Goal: Task Accomplishment & Management: Manage account settings

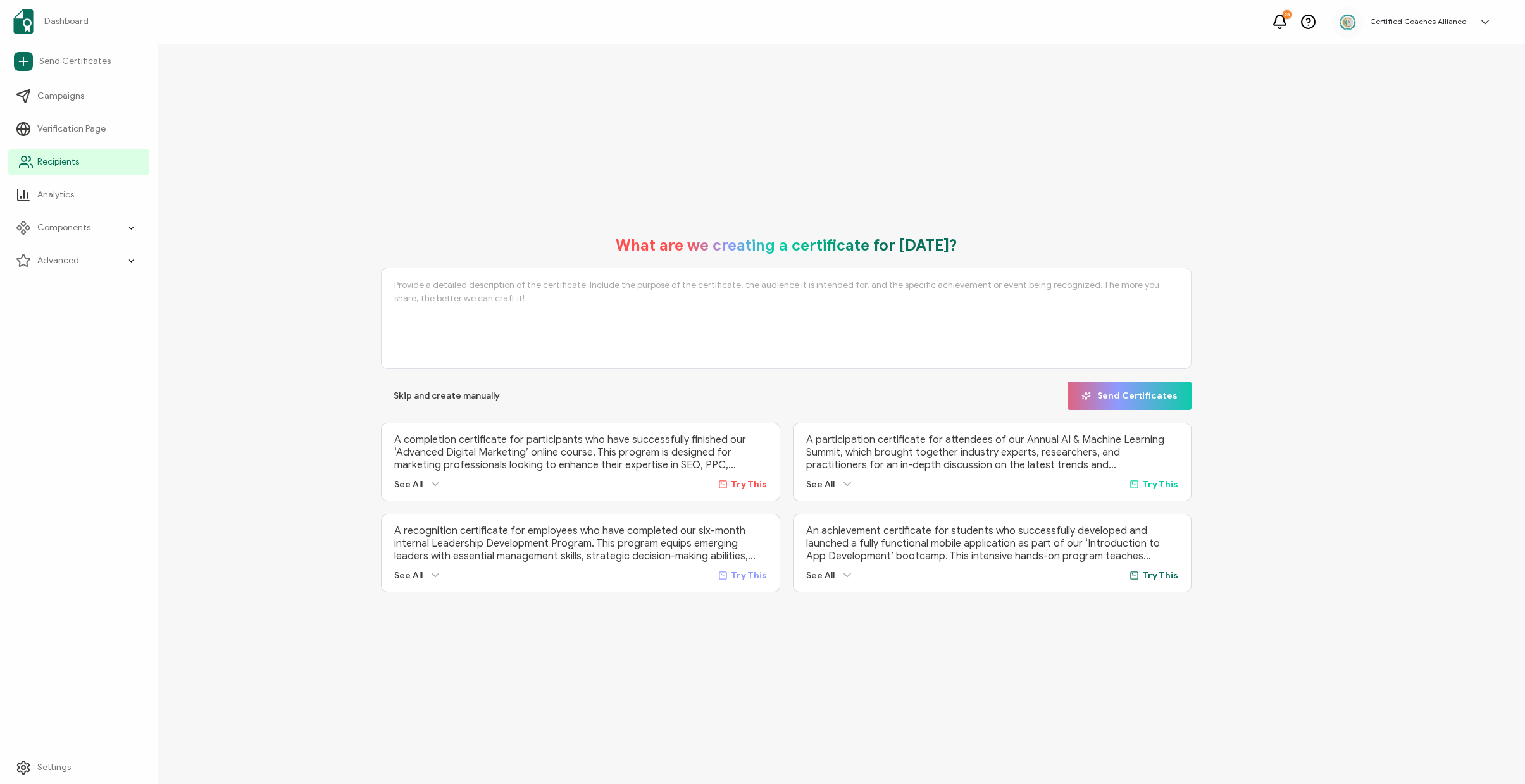
click at [74, 160] on span "Recipients" at bounding box center [57, 162] width 42 height 13
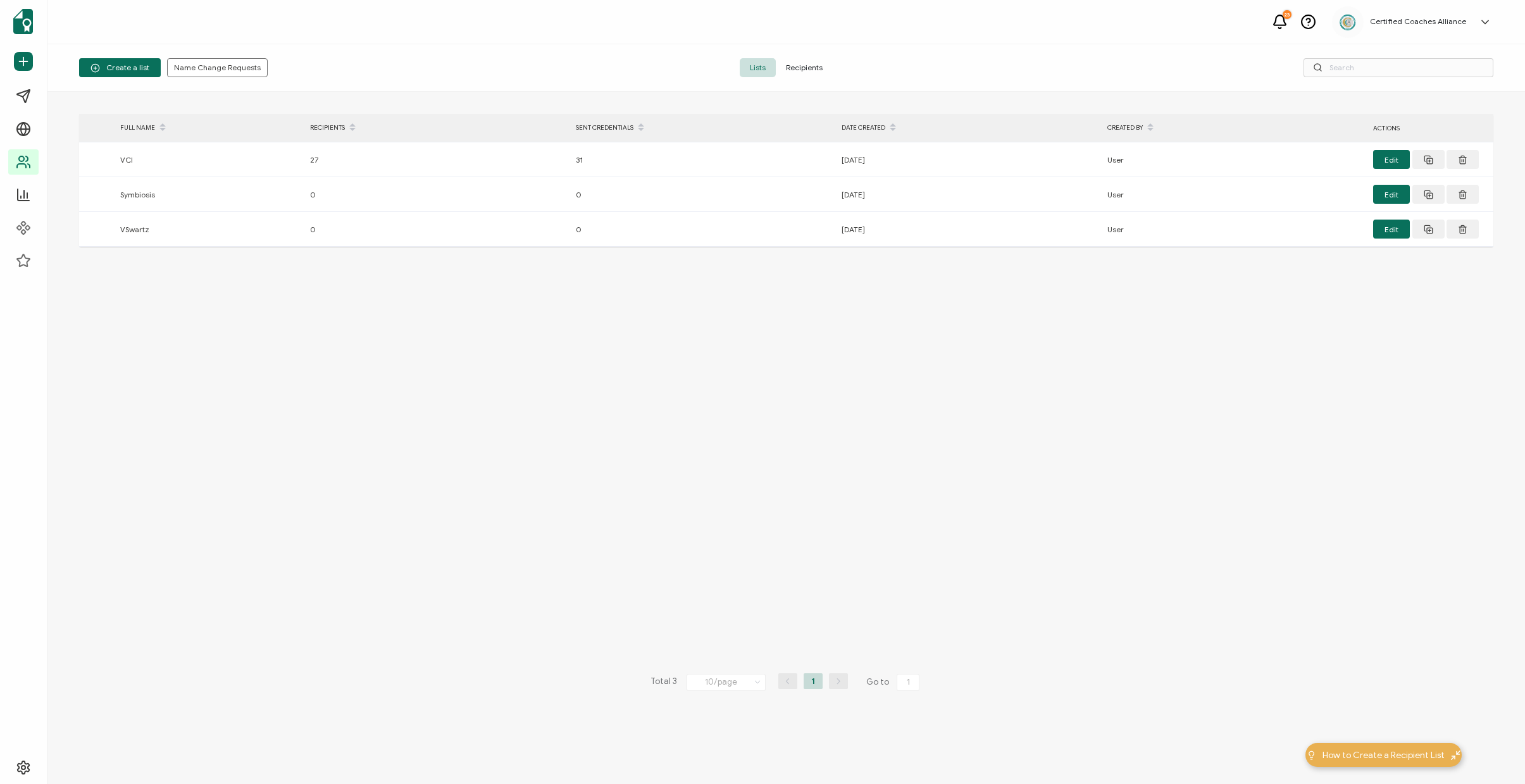
click at [788, 66] on span "Recipients" at bounding box center [804, 68] width 57 height 19
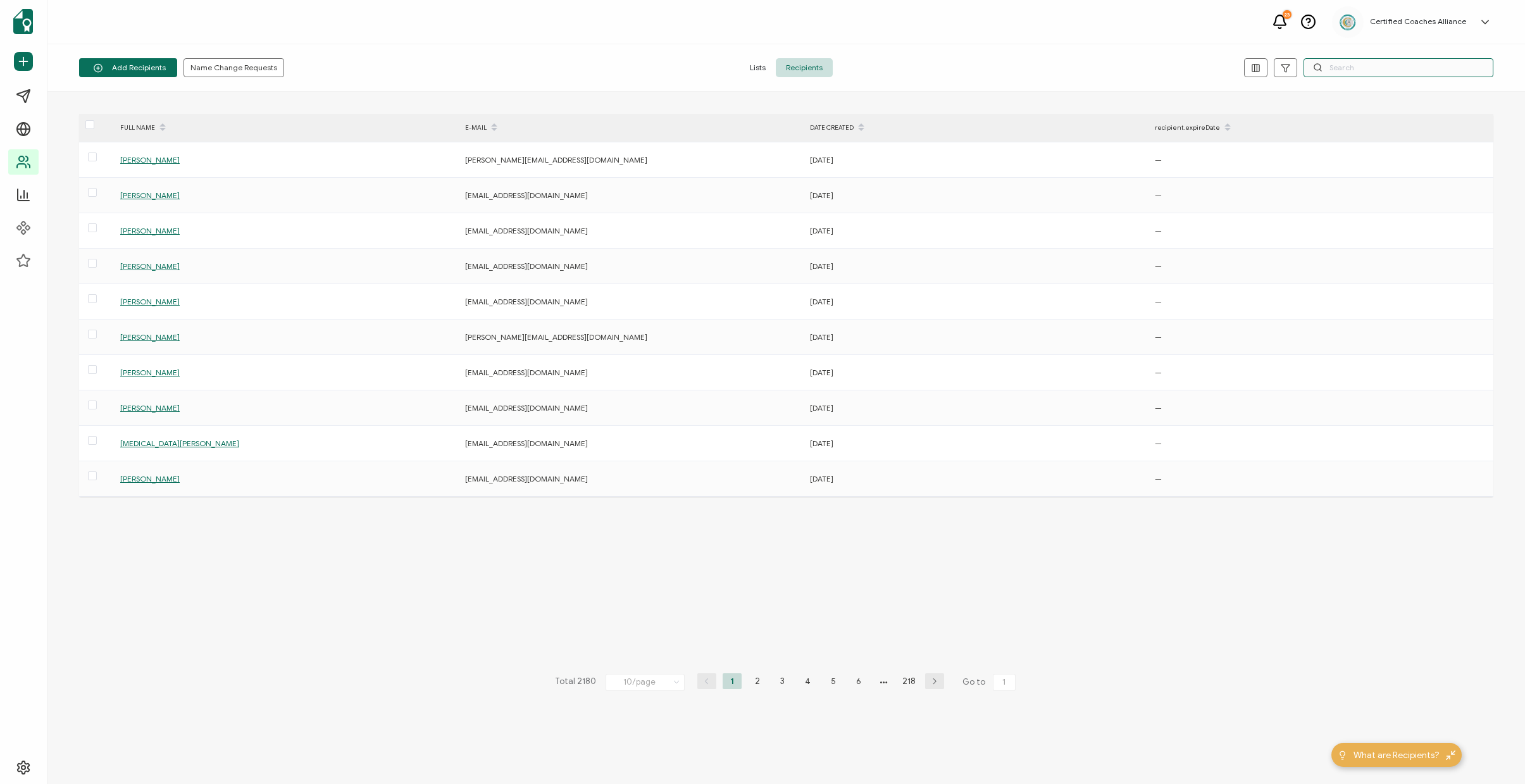
click at [1360, 72] on input "text" at bounding box center [1399, 68] width 190 height 19
paste input "[EMAIL_ADDRESS][DOMAIN_NAME]"
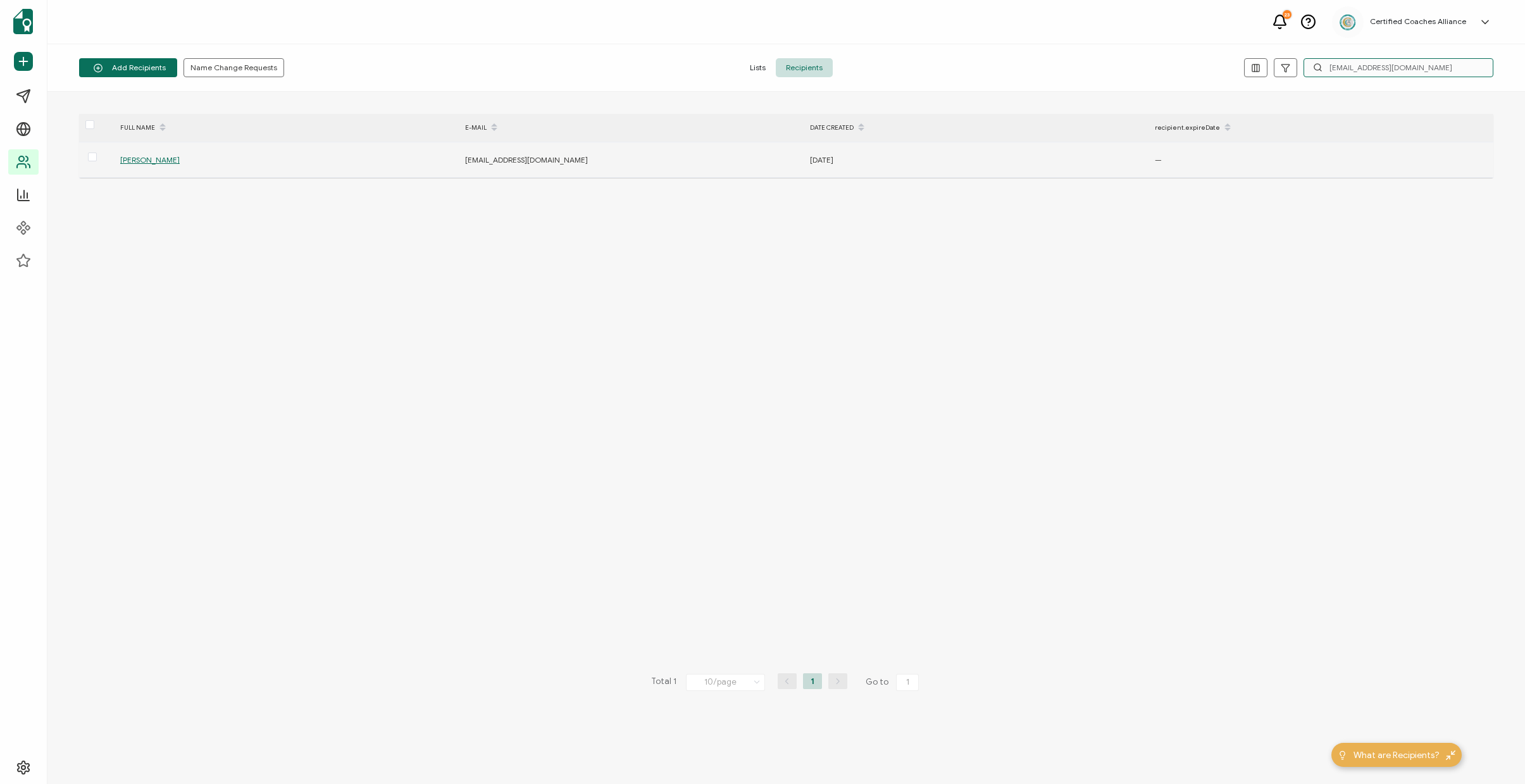
type input "[EMAIL_ADDRESS][DOMAIN_NAME]"
click at [162, 155] on div "[PERSON_NAME]" at bounding box center [286, 160] width 344 height 15
click at [157, 158] on span "[PERSON_NAME]" at bounding box center [150, 159] width 59 height 9
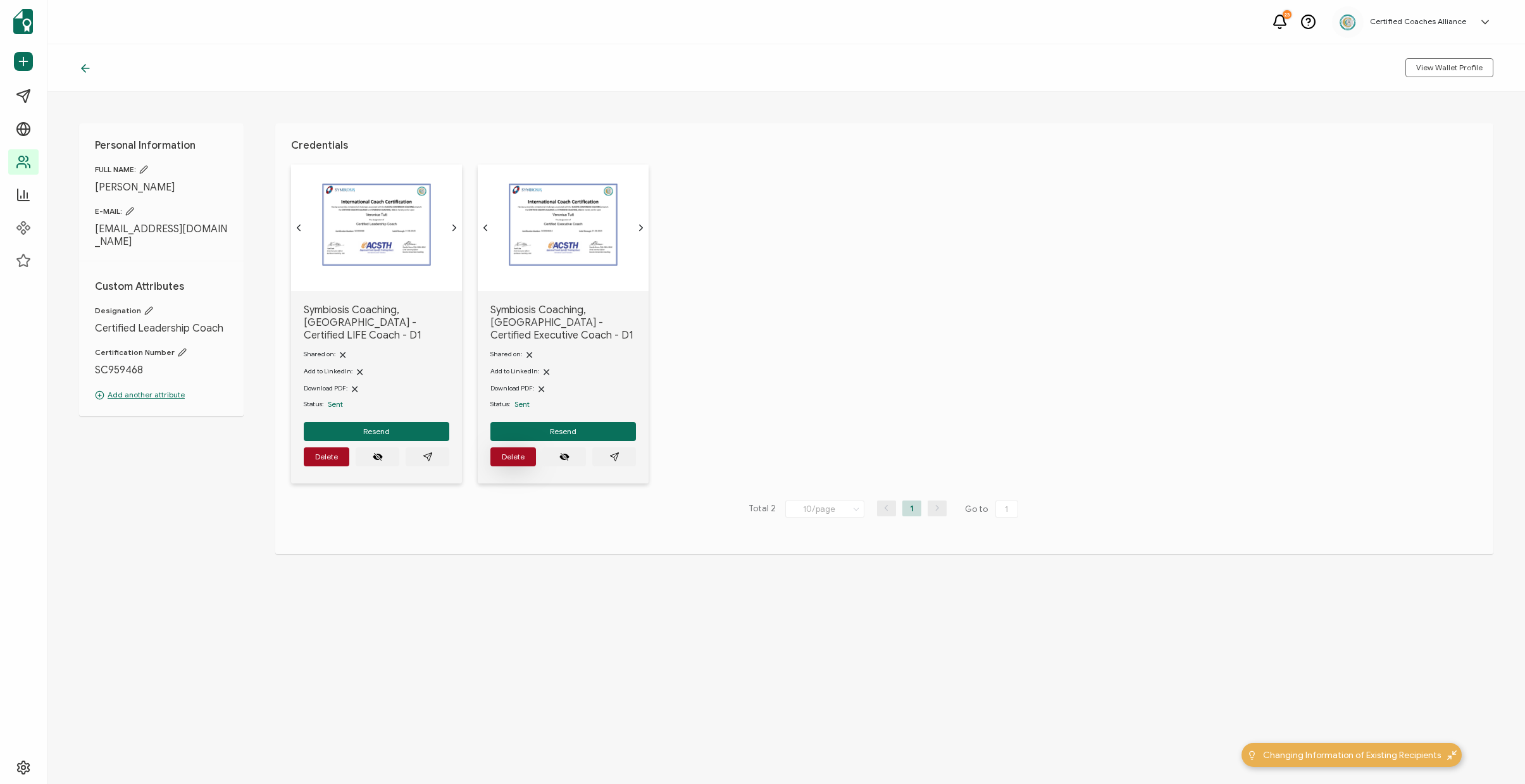
click at [338, 456] on span "Delete" at bounding box center [326, 457] width 23 height 7
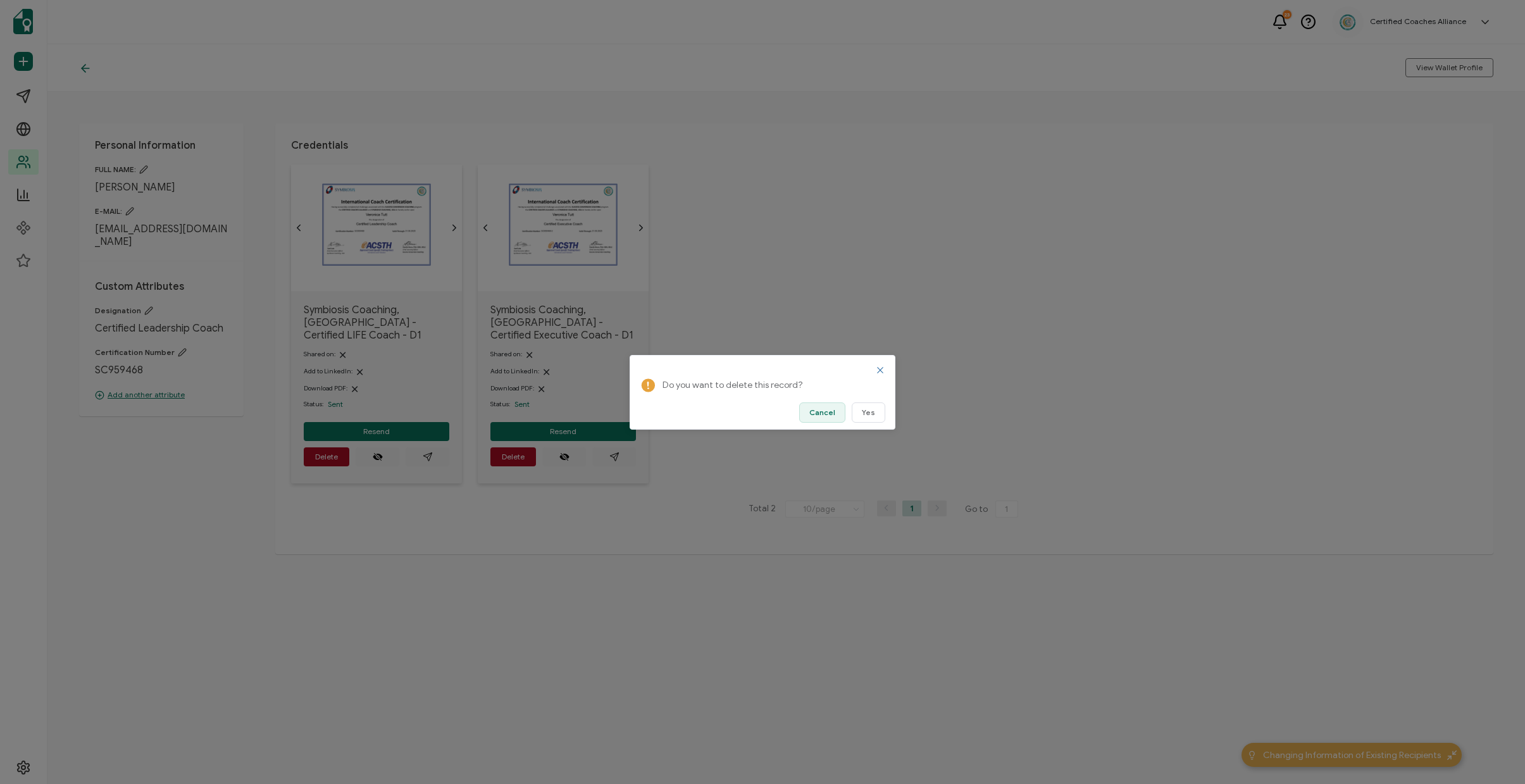
click at [861, 414] on button "Yes" at bounding box center [869, 412] width 33 height 20
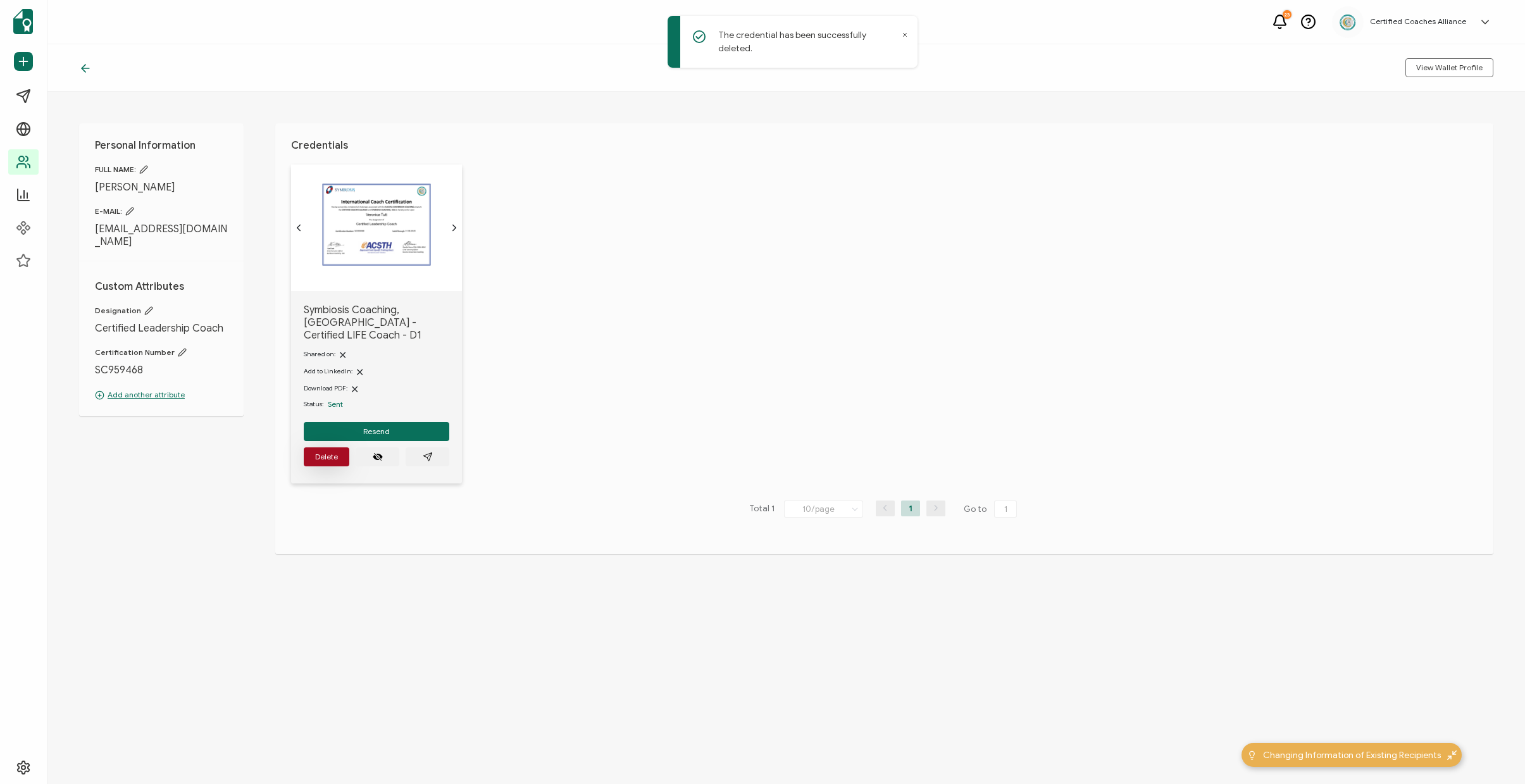
click at [323, 448] on button "Delete" at bounding box center [326, 457] width 45 height 19
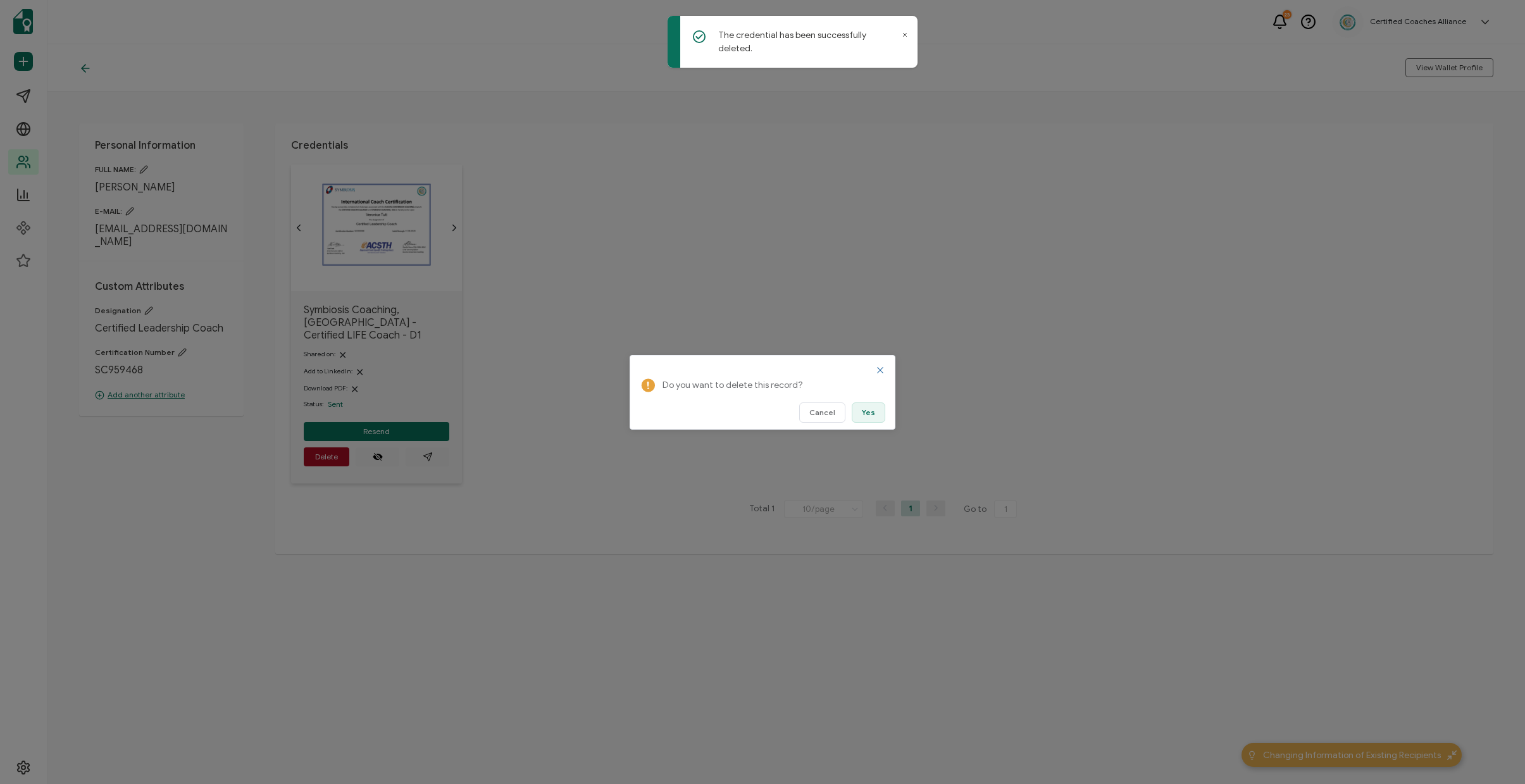
click at [863, 412] on button "Yes" at bounding box center [869, 412] width 33 height 20
